Goal: Task Accomplishment & Management: Manage account settings

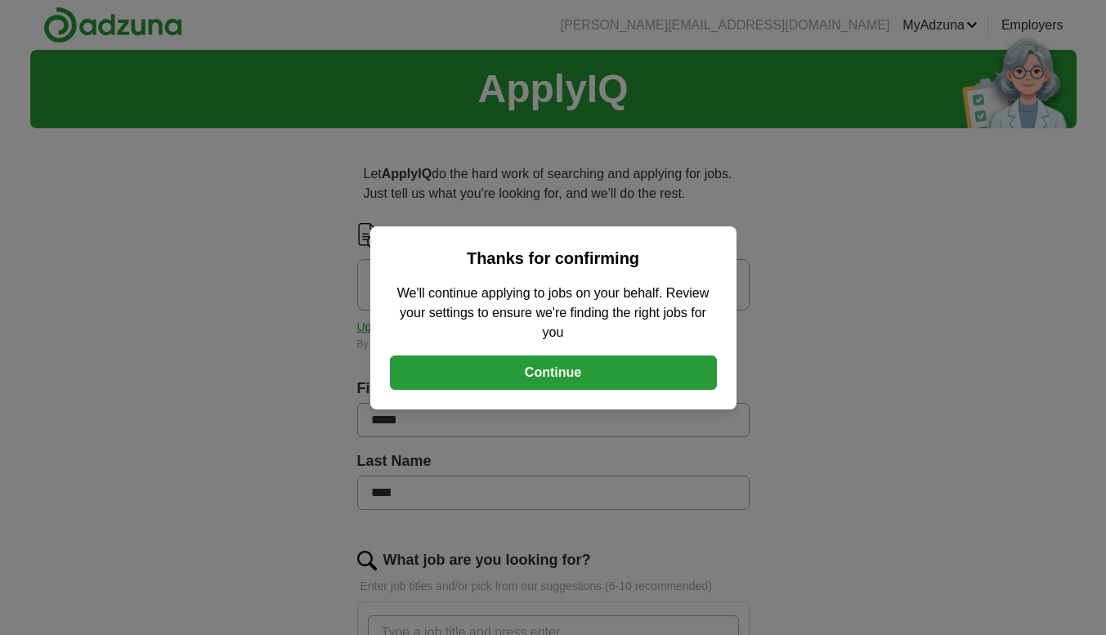
click at [575, 371] on button "Continue" at bounding box center [553, 373] width 327 height 34
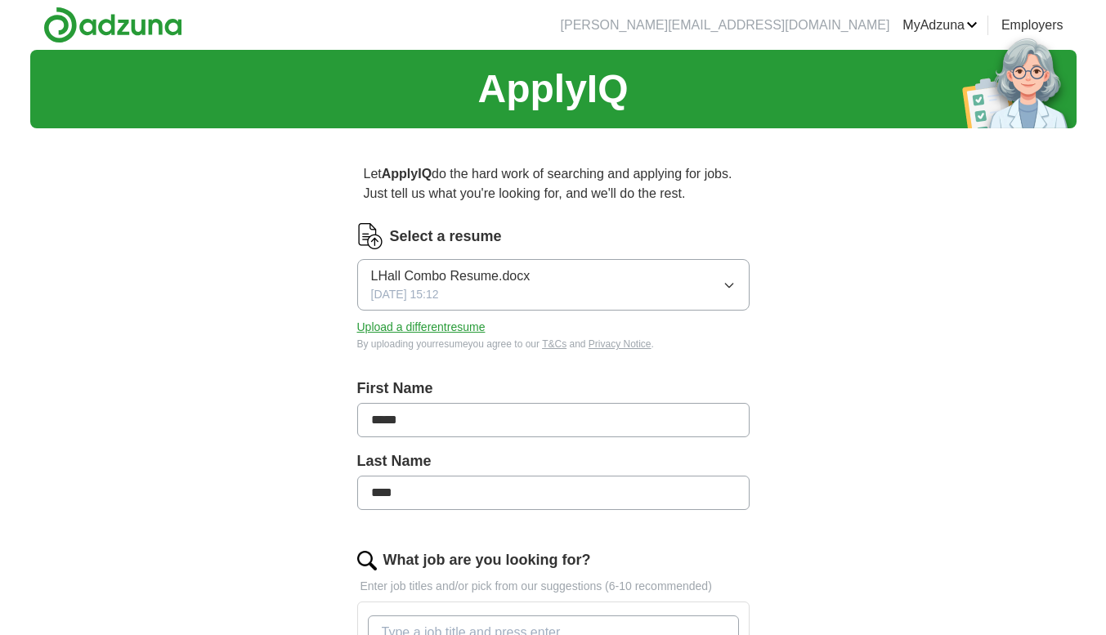
click at [440, 326] on button "Upload a different resume" at bounding box center [421, 327] width 128 height 17
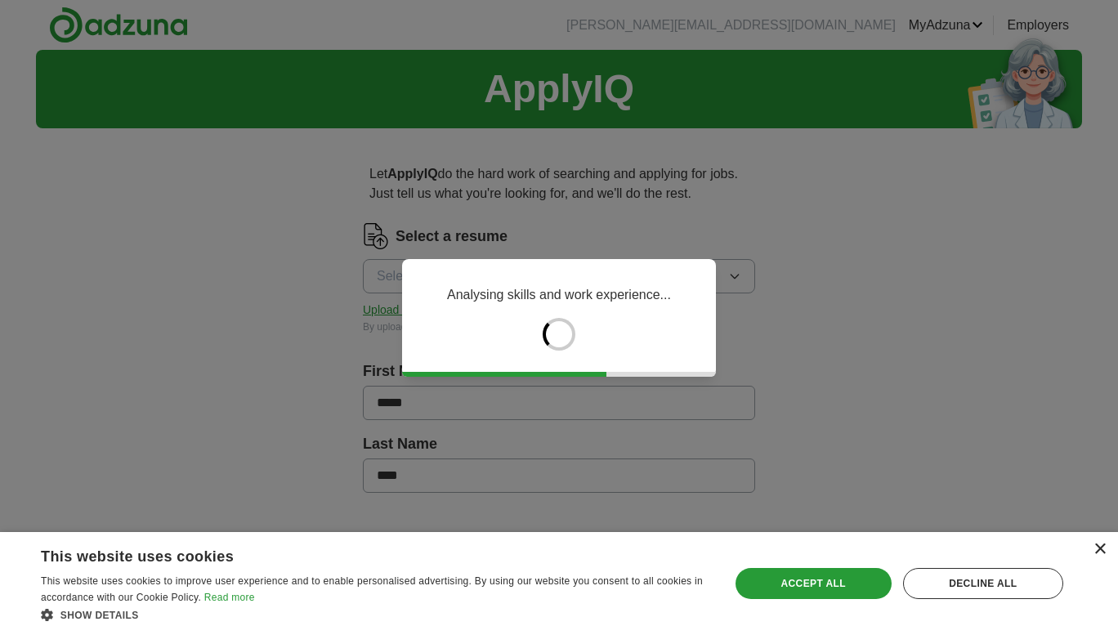
click at [1100, 547] on div "×" at bounding box center [1100, 549] width 12 height 12
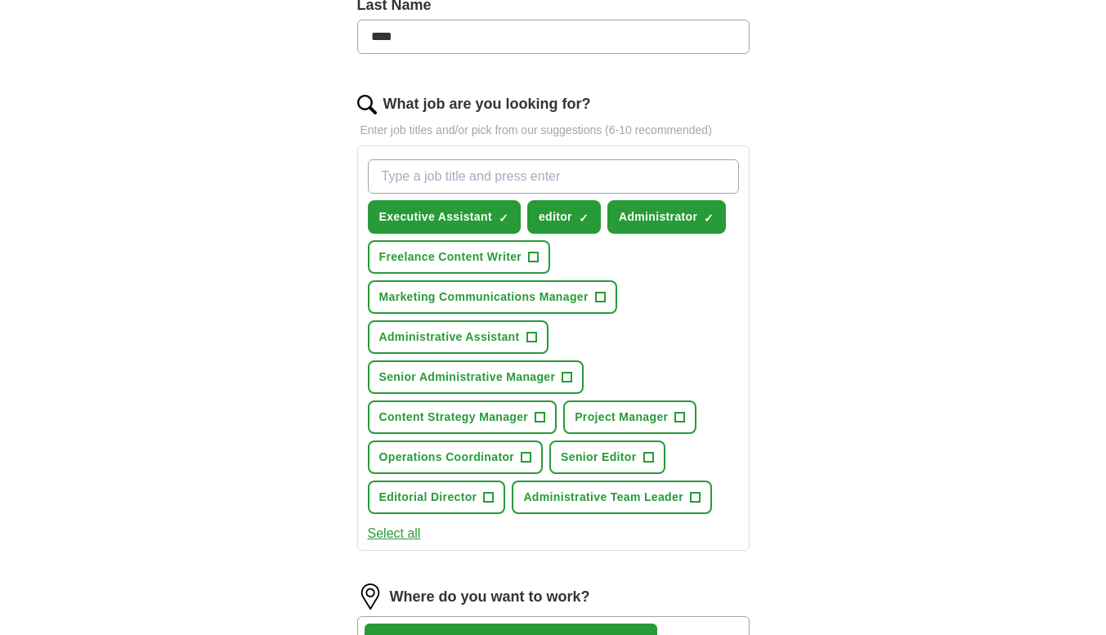
scroll to position [490, 0]
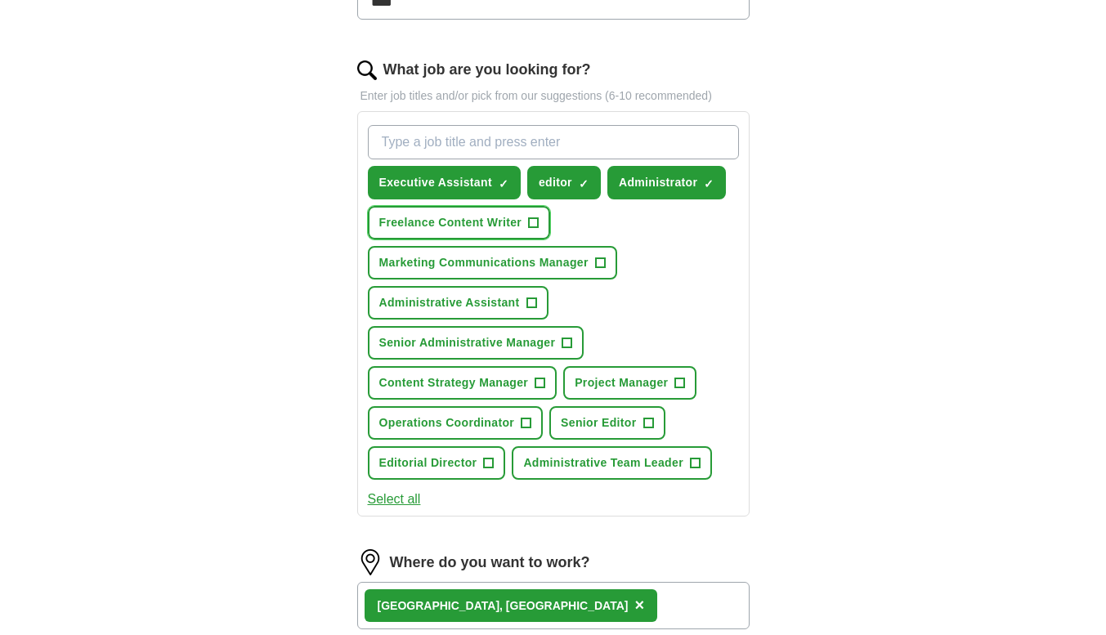
click at [485, 221] on span "Freelance Content Writer" at bounding box center [450, 222] width 143 height 17
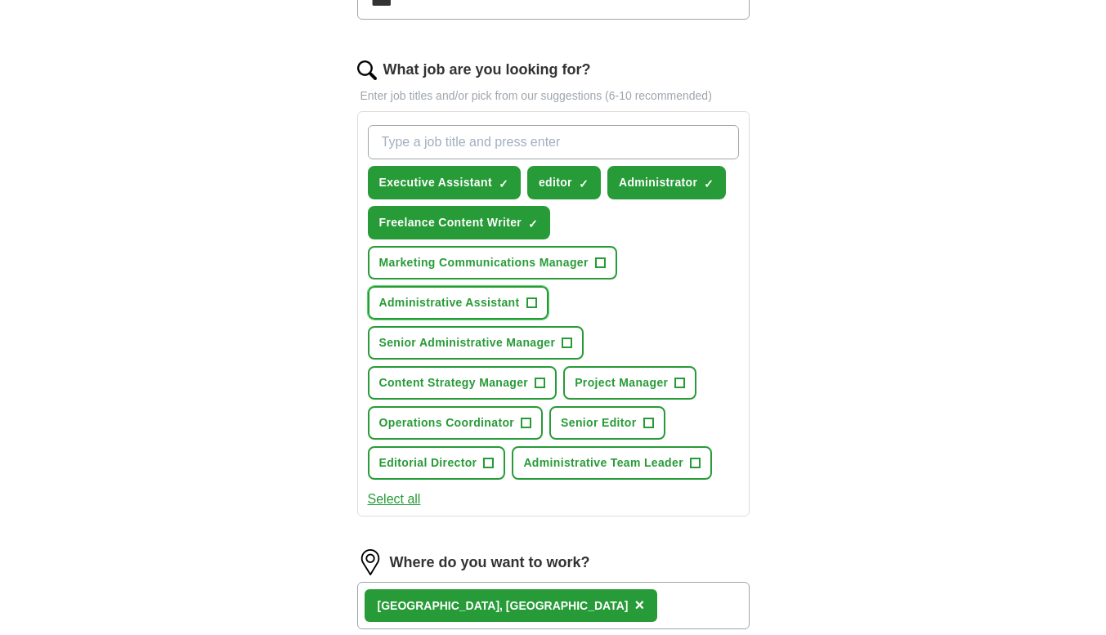
click at [463, 299] on span "Administrative Assistant" at bounding box center [449, 302] width 141 height 17
click at [0, 0] on span "×" at bounding box center [0, 0] width 0 height 0
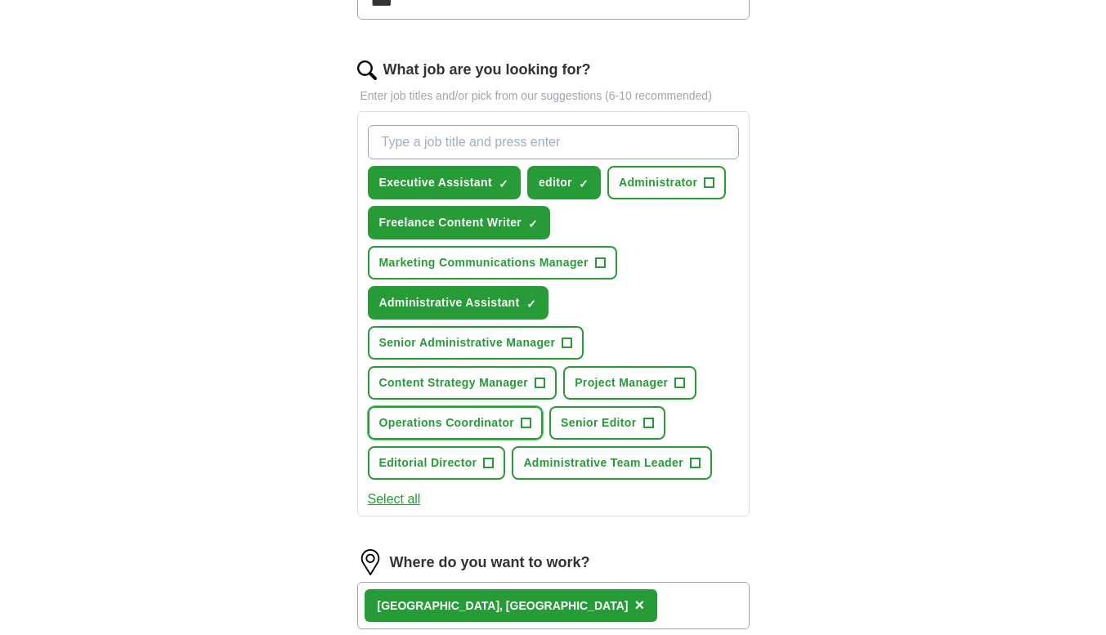
click at [478, 421] on span "Operations Coordinator" at bounding box center [447, 422] width 136 height 17
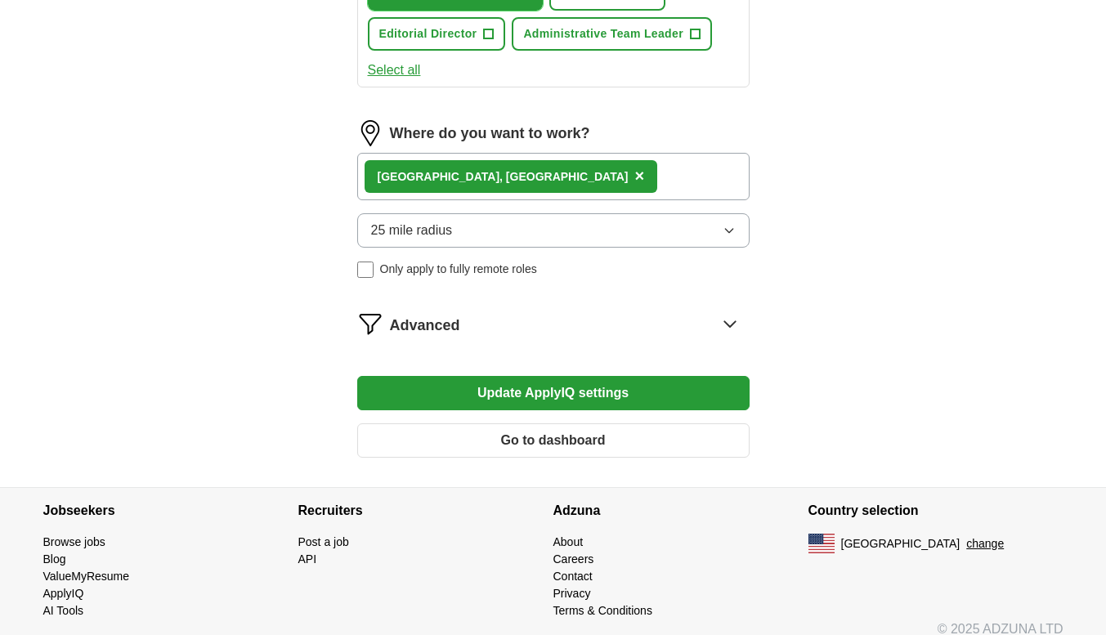
scroll to position [937, 0]
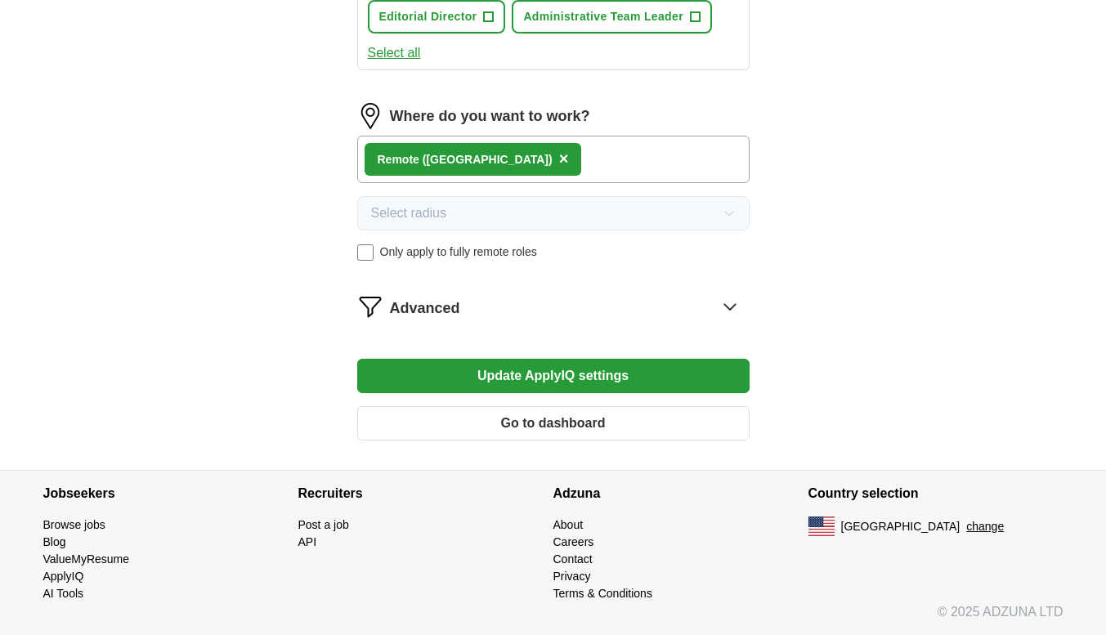
click at [569, 374] on button "Update ApplyIQ settings" at bounding box center [553, 376] width 392 height 34
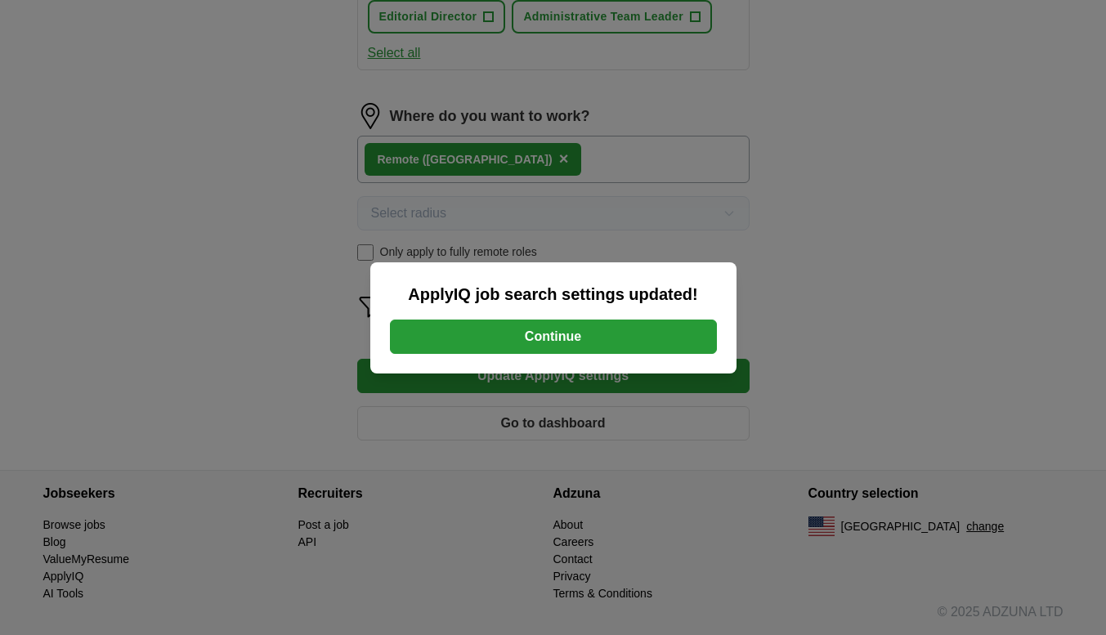
click at [563, 336] on button "Continue" at bounding box center [553, 337] width 327 height 34
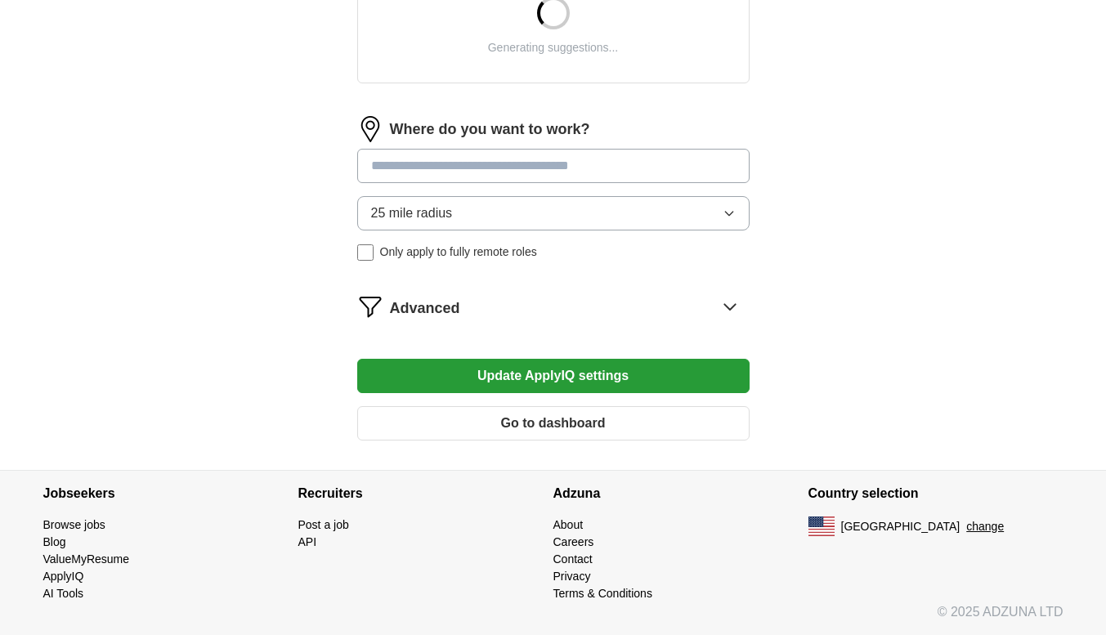
scroll to position [673, 0]
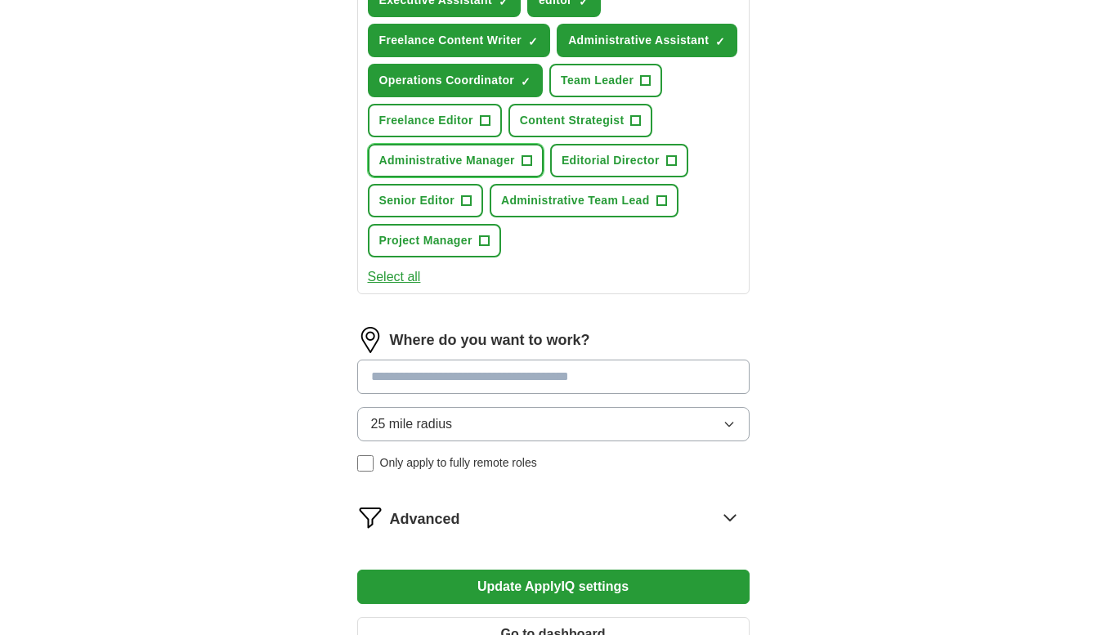
click at [445, 169] on button "Administrative Manager +" at bounding box center [456, 161] width 176 height 34
click at [432, 369] on input at bounding box center [553, 377] width 392 height 34
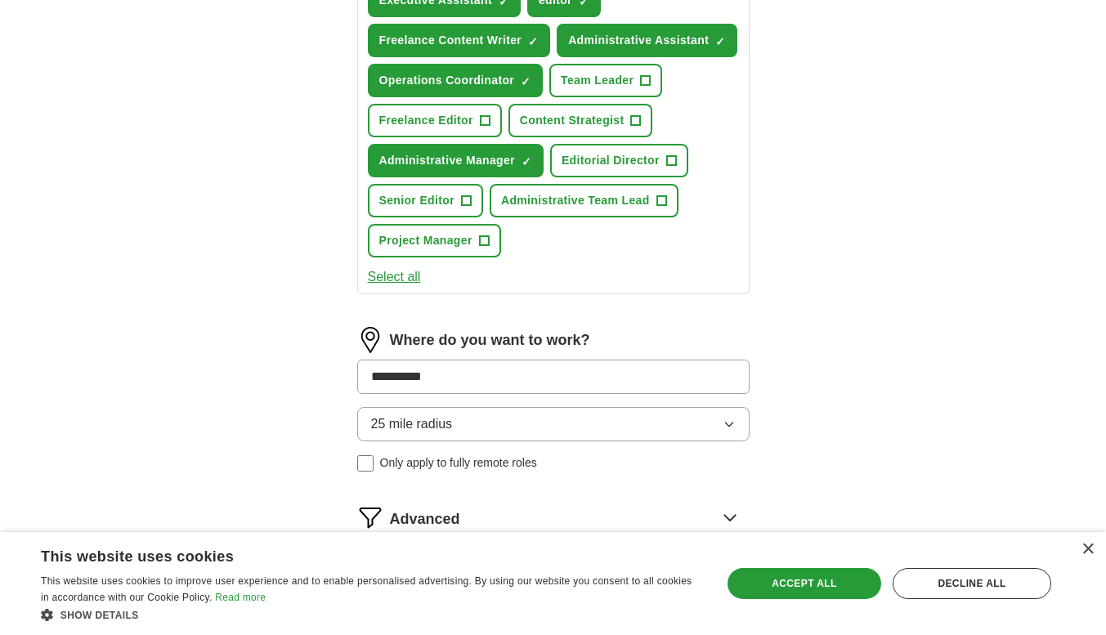
type input "**********"
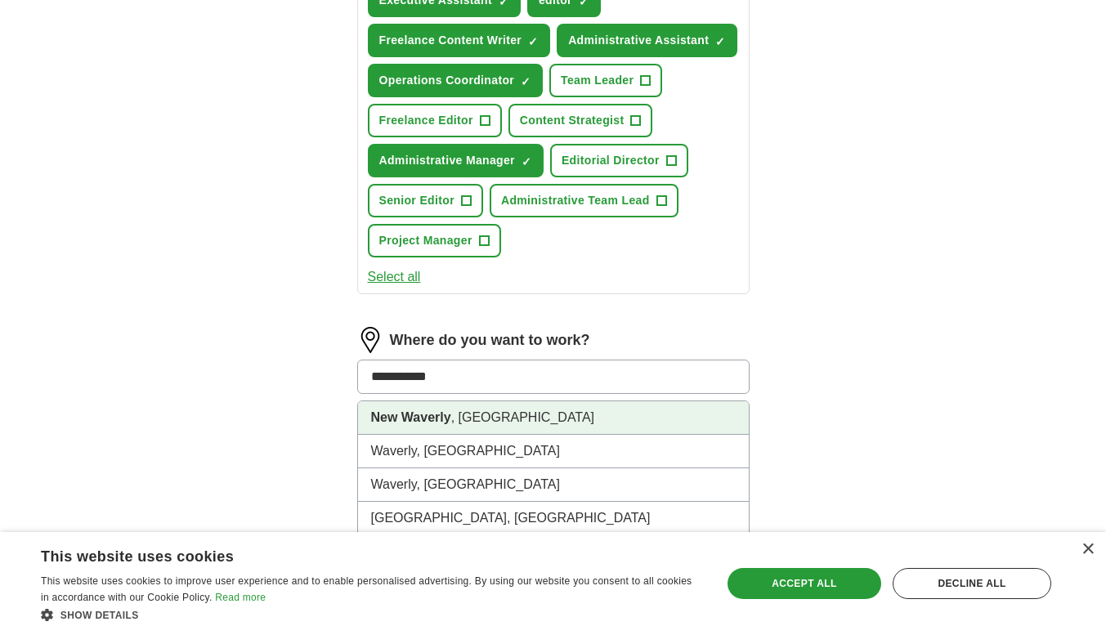
click at [440, 423] on strong "New Waverly" at bounding box center [411, 417] width 80 height 14
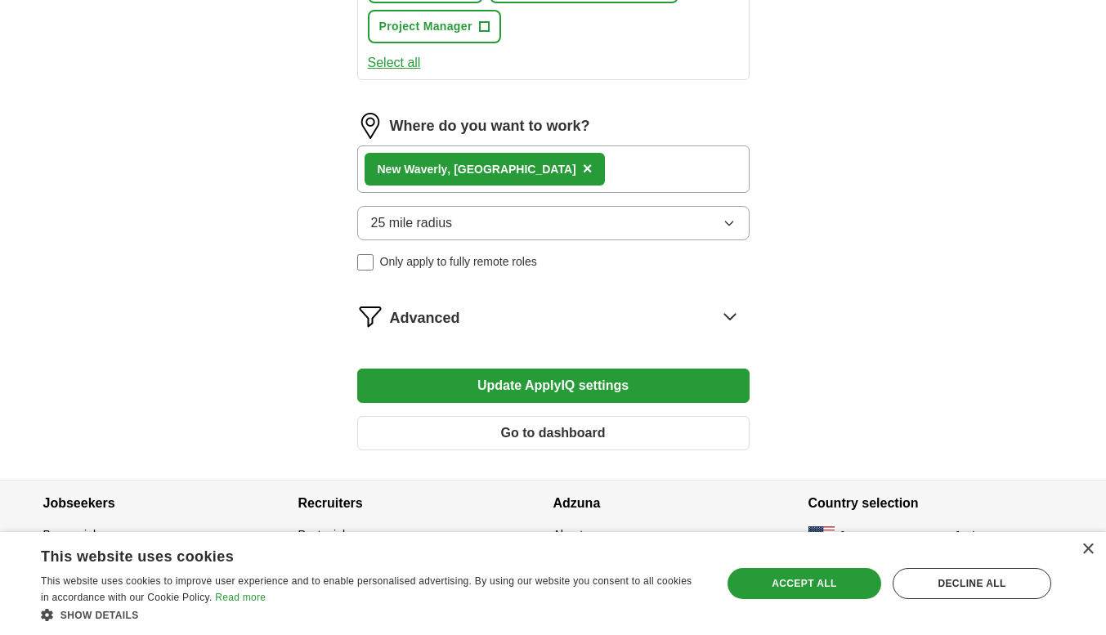
scroll to position [897, 0]
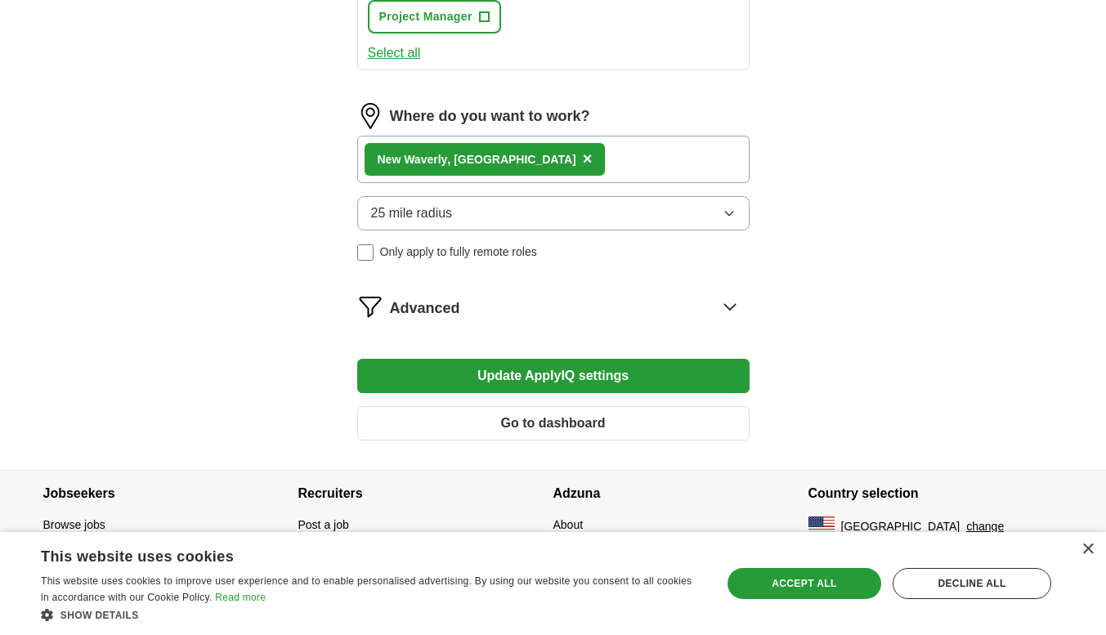
click at [552, 372] on button "Update ApplyIQ settings" at bounding box center [553, 376] width 392 height 34
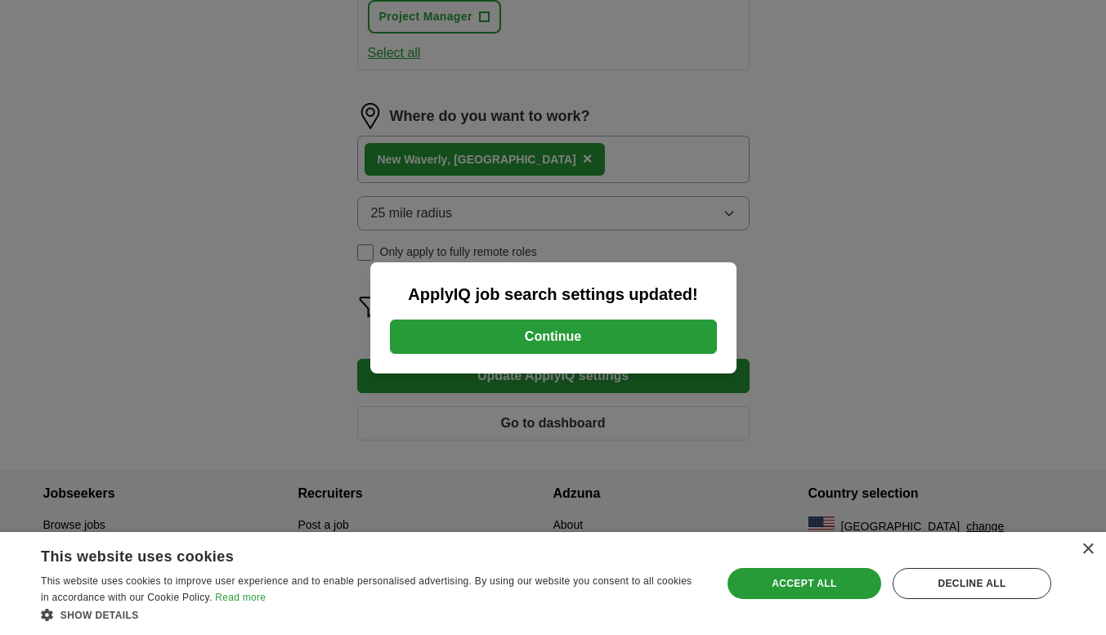
click at [525, 332] on button "Continue" at bounding box center [553, 337] width 327 height 34
